Goal: Task Accomplishment & Management: Use online tool/utility

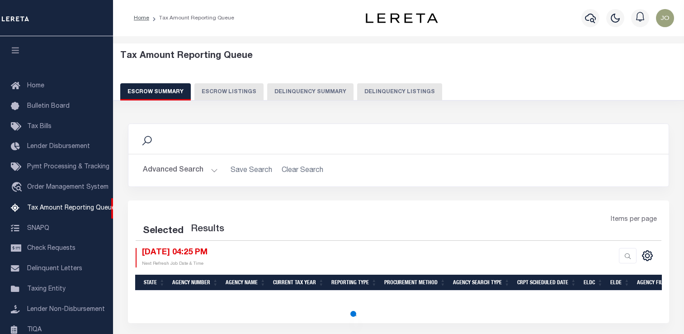
select select "100"
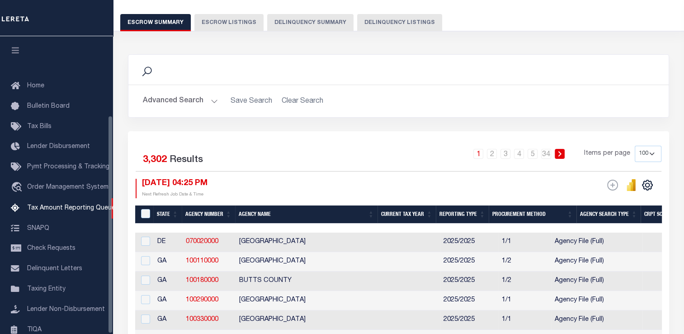
scroll to position [108, 0]
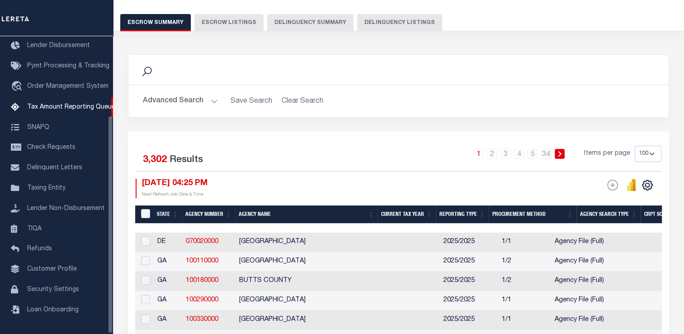
click at [386, 28] on button "Delinquency Listings" at bounding box center [399, 22] width 85 height 17
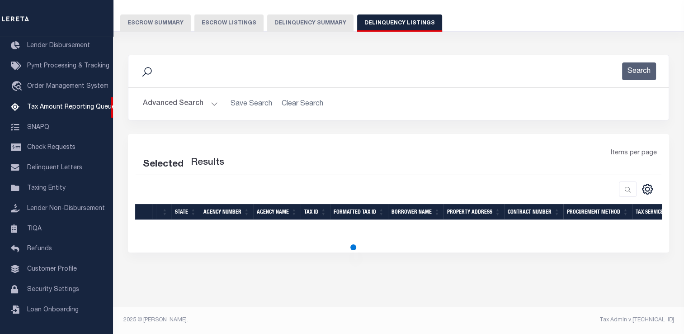
scroll to position [67, 0]
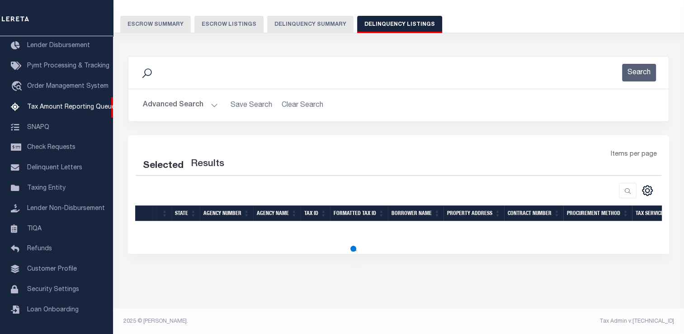
select select "100"
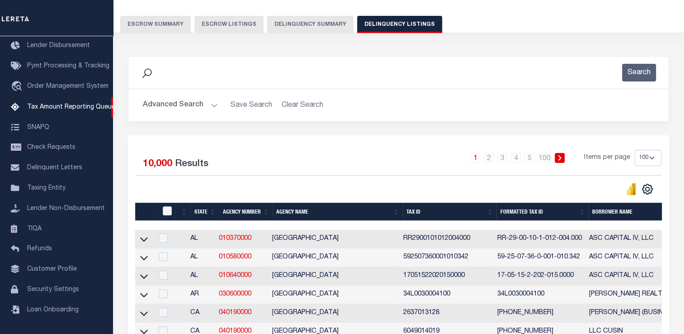
scroll to position [69, 0]
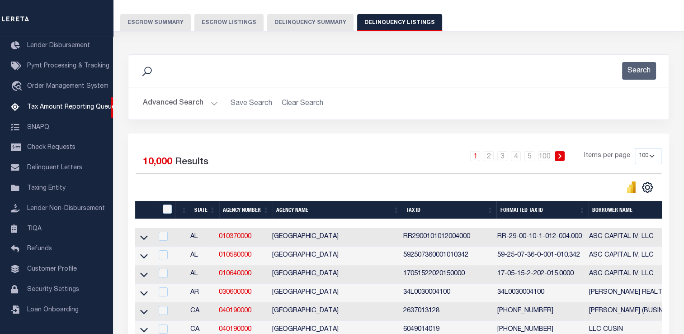
click at [188, 101] on button "Advanced Search" at bounding box center [180, 104] width 75 height 18
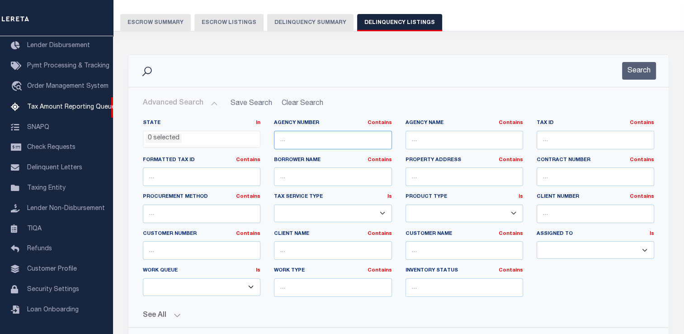
click at [300, 144] on input "text" at bounding box center [333, 140] width 118 height 19
click at [185, 206] on input "text" at bounding box center [202, 213] width 118 height 19
click at [195, 243] on input "text" at bounding box center [202, 250] width 118 height 19
paste input "67573"
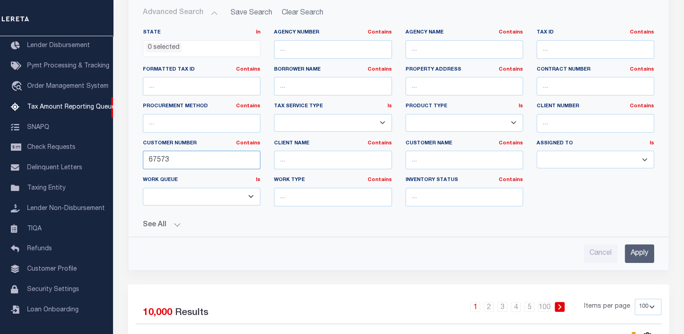
type input "67573"
click at [653, 255] on input "Apply" at bounding box center [639, 253] width 29 height 19
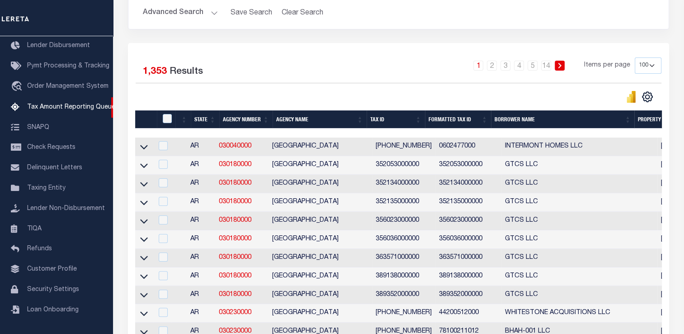
scroll to position [69, 0]
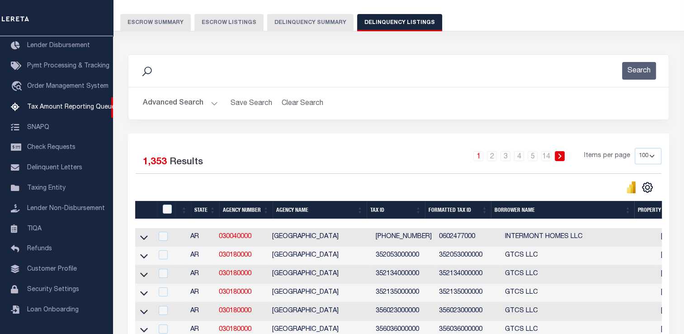
click at [187, 98] on button "Advanced Search" at bounding box center [180, 104] width 75 height 18
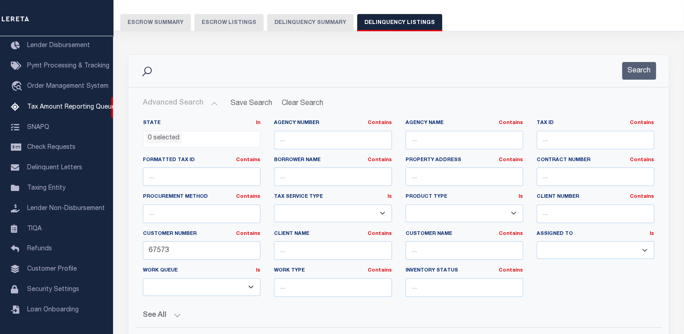
click at [197, 100] on button "Advanced Search" at bounding box center [180, 104] width 75 height 18
click at [196, 109] on button "Advanced Search" at bounding box center [180, 104] width 75 height 18
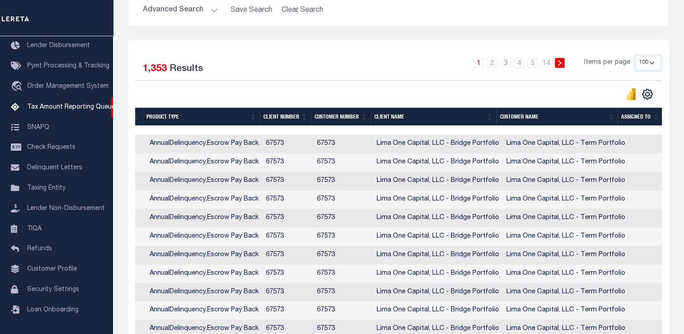
scroll to position [0, 745]
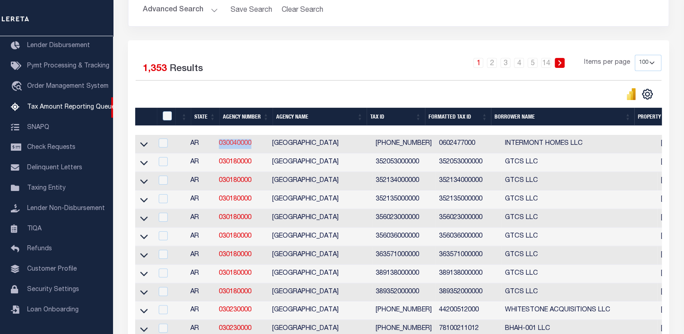
drag, startPoint x: 259, startPoint y: 142, endPoint x: 218, endPoint y: 142, distance: 40.2
click at [218, 142] on td "030040000" at bounding box center [241, 144] width 53 height 19
checkbox input "true"
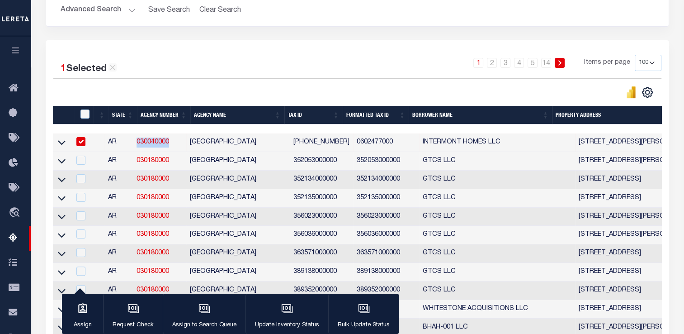
copy link "030040000"
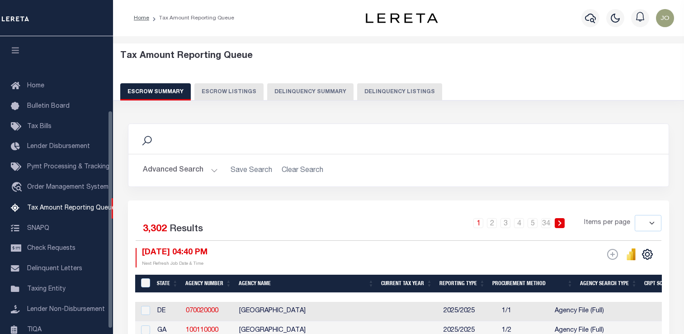
click at [376, 83] on button "Delinquency Listings" at bounding box center [399, 91] width 85 height 17
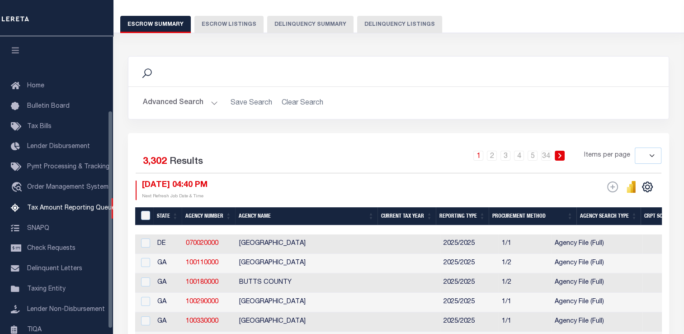
select select
select select "100"
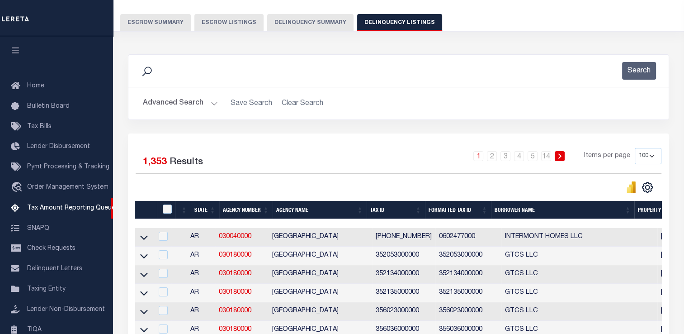
scroll to position [101, 0]
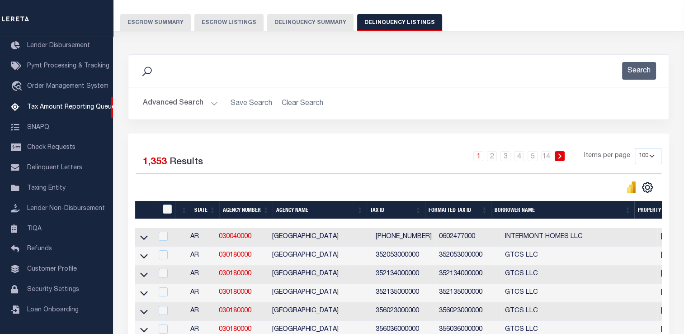
click at [192, 102] on button "Advanced Search" at bounding box center [180, 104] width 75 height 18
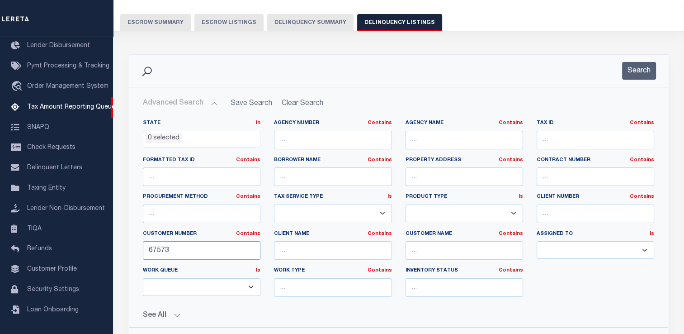
click at [159, 252] on input "67573" at bounding box center [202, 250] width 118 height 19
type input "67600"
click at [635, 70] on button "Search" at bounding box center [639, 71] width 34 height 18
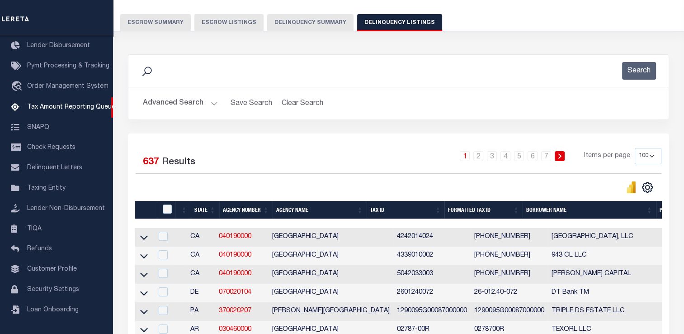
click at [292, 24] on button "Delinquency Summary" at bounding box center [310, 22] width 86 height 17
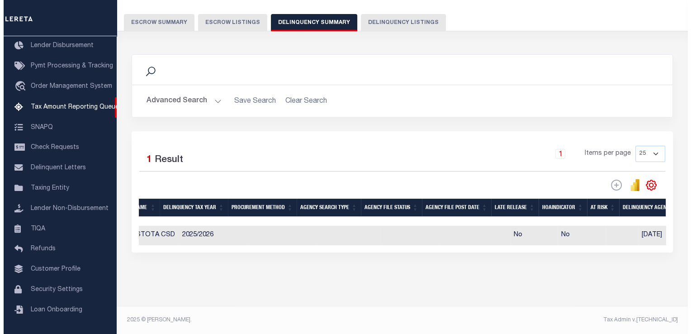
scroll to position [0, 0]
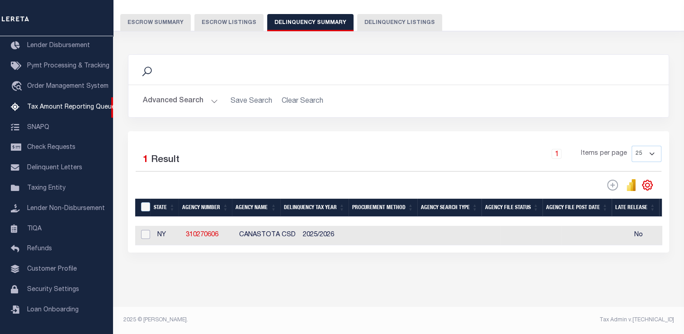
click at [142, 236] on input "checkbox" at bounding box center [145, 234] width 9 height 9
checkbox input "true"
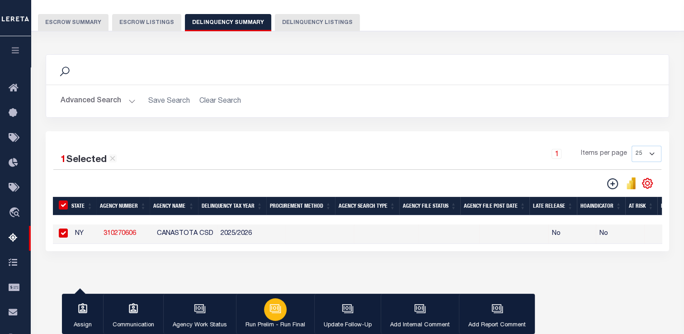
click at [280, 304] on div "button" at bounding box center [275, 309] width 23 height 23
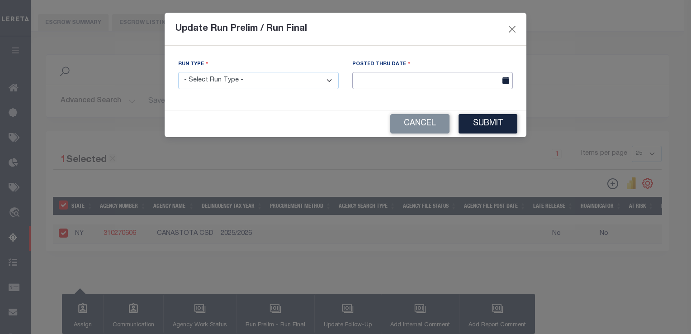
click at [385, 80] on input "text" at bounding box center [432, 81] width 161 height 18
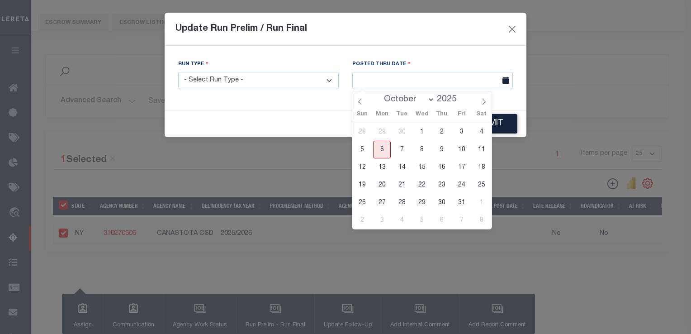
click at [441, 61] on div "Posted Thru Date" at bounding box center [432, 74] width 161 height 30
